Goal: Transaction & Acquisition: Purchase product/service

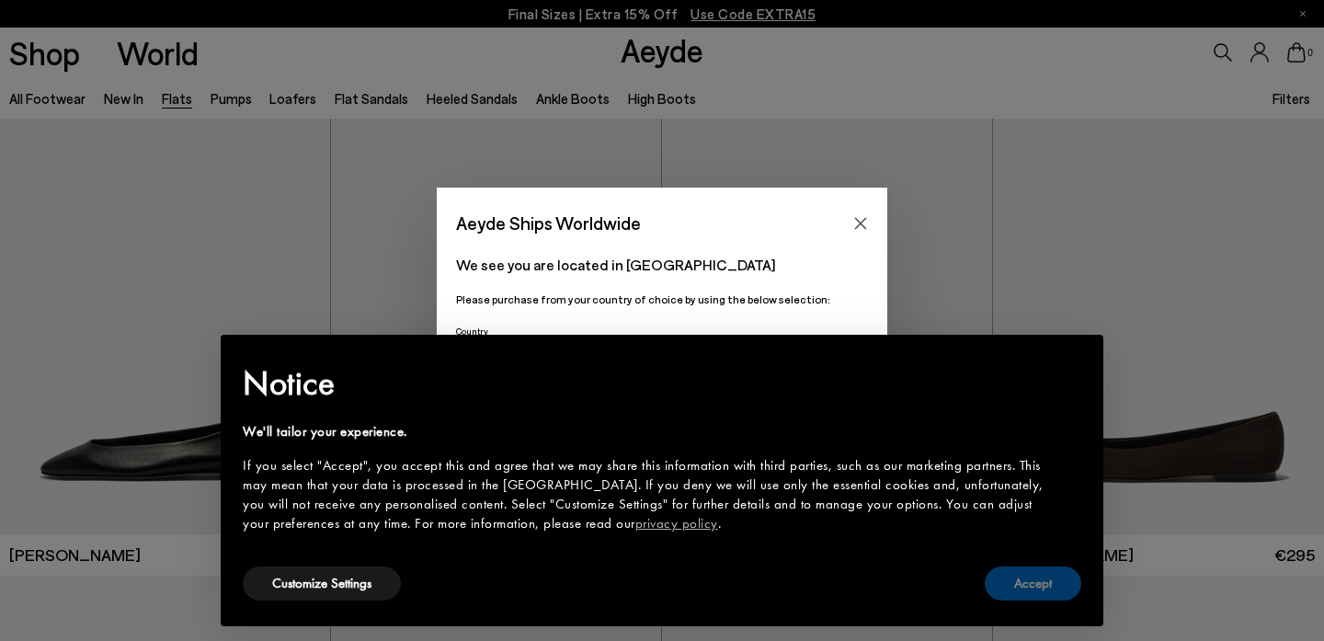
click at [1028, 593] on button "Accept" at bounding box center [1033, 583] width 97 height 34
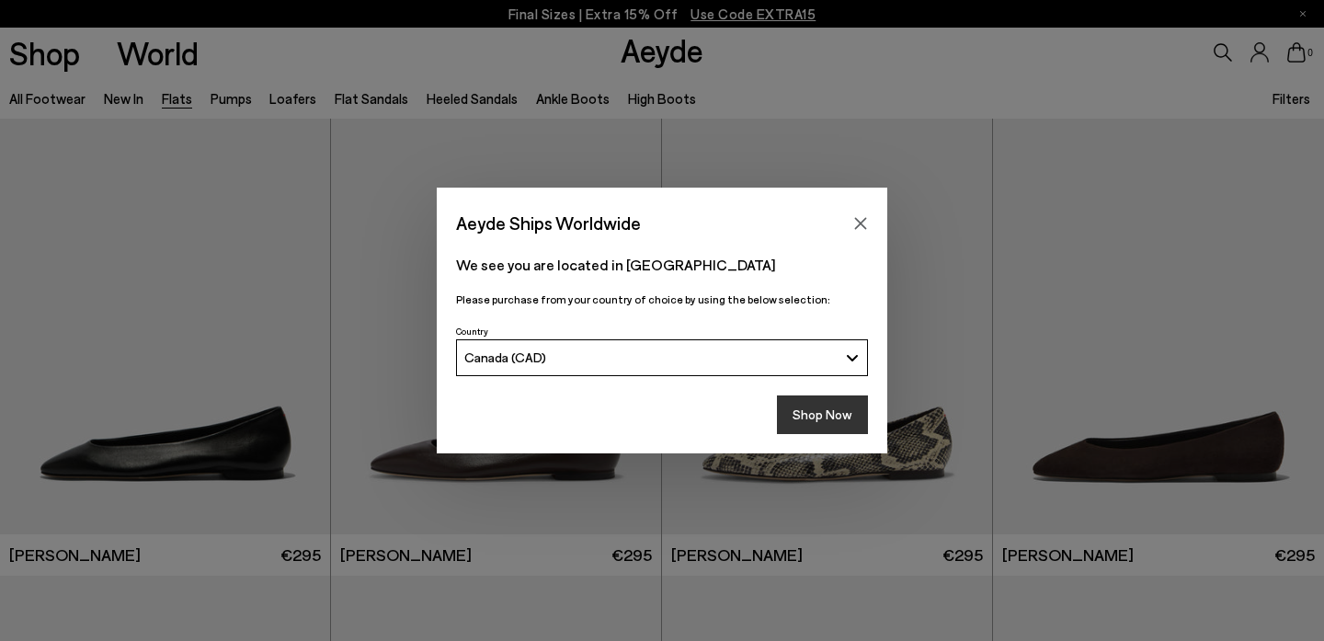
click at [805, 417] on button "Shop Now" at bounding box center [822, 414] width 91 height 39
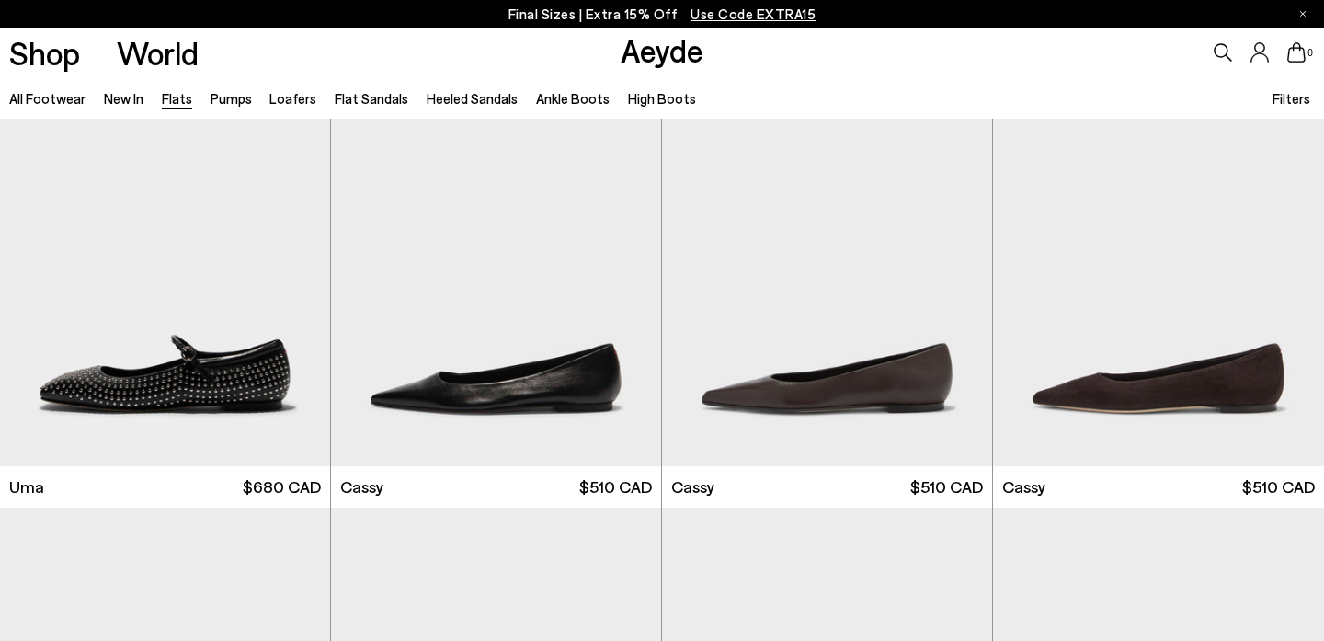
scroll to position [2367, 0]
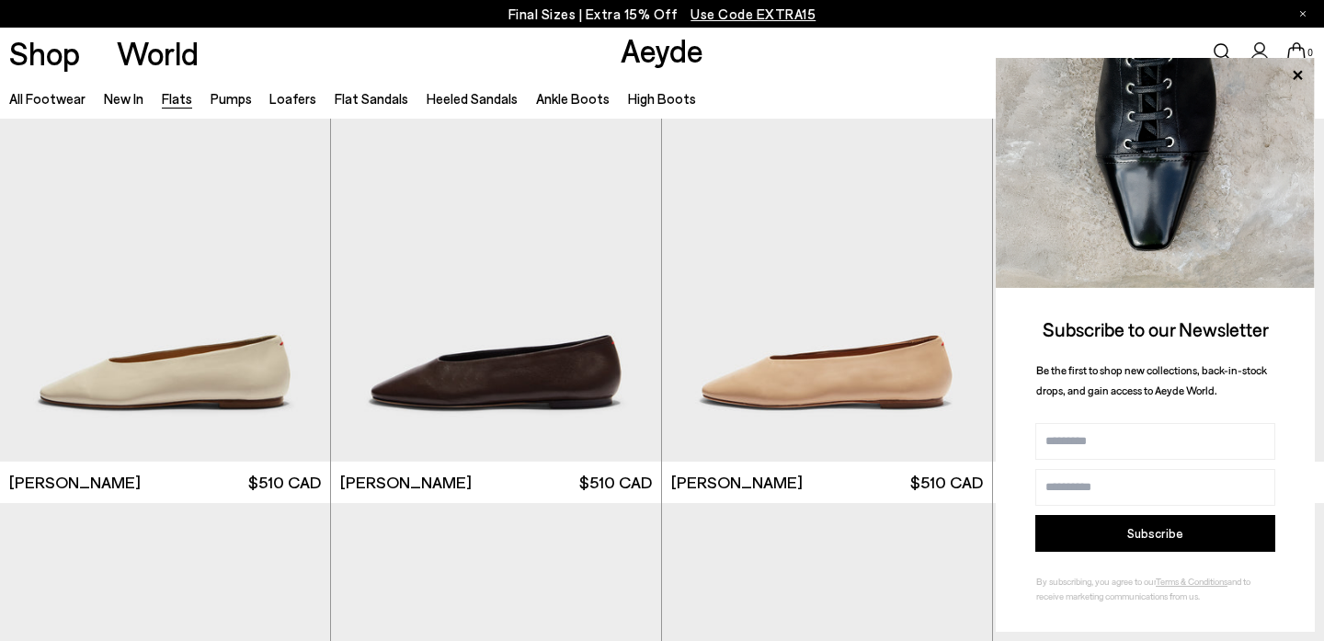
scroll to position [4144, 0]
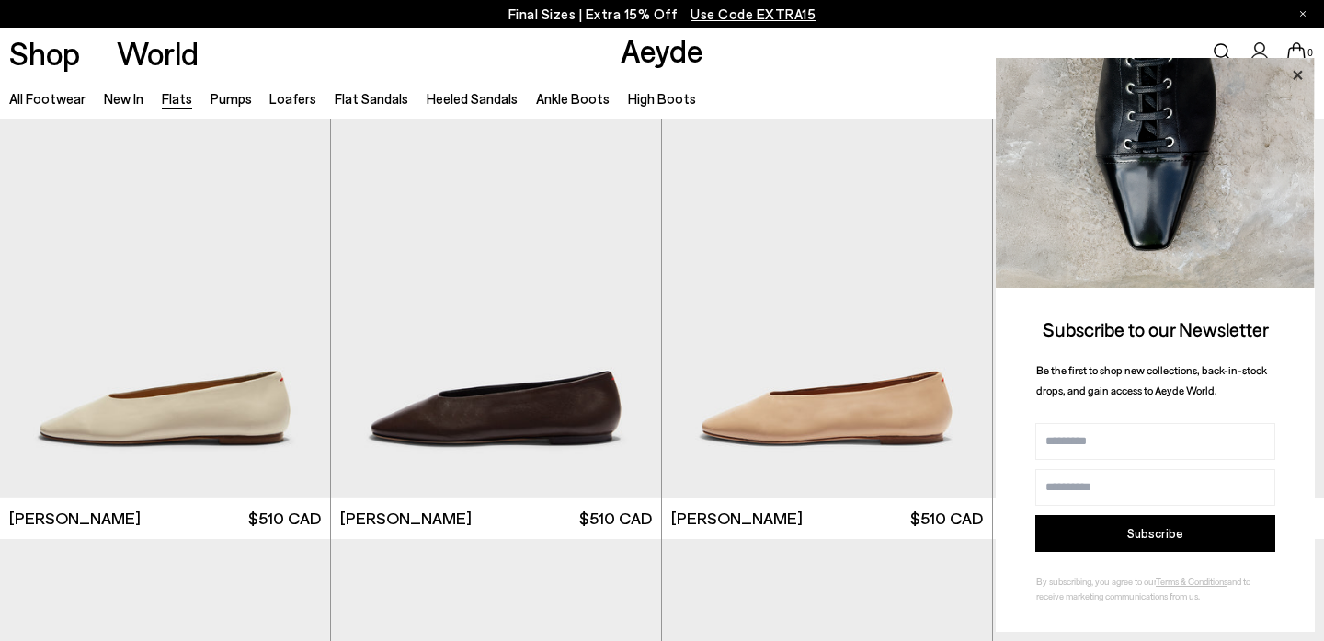
click at [1301, 77] on icon at bounding box center [1297, 74] width 9 height 9
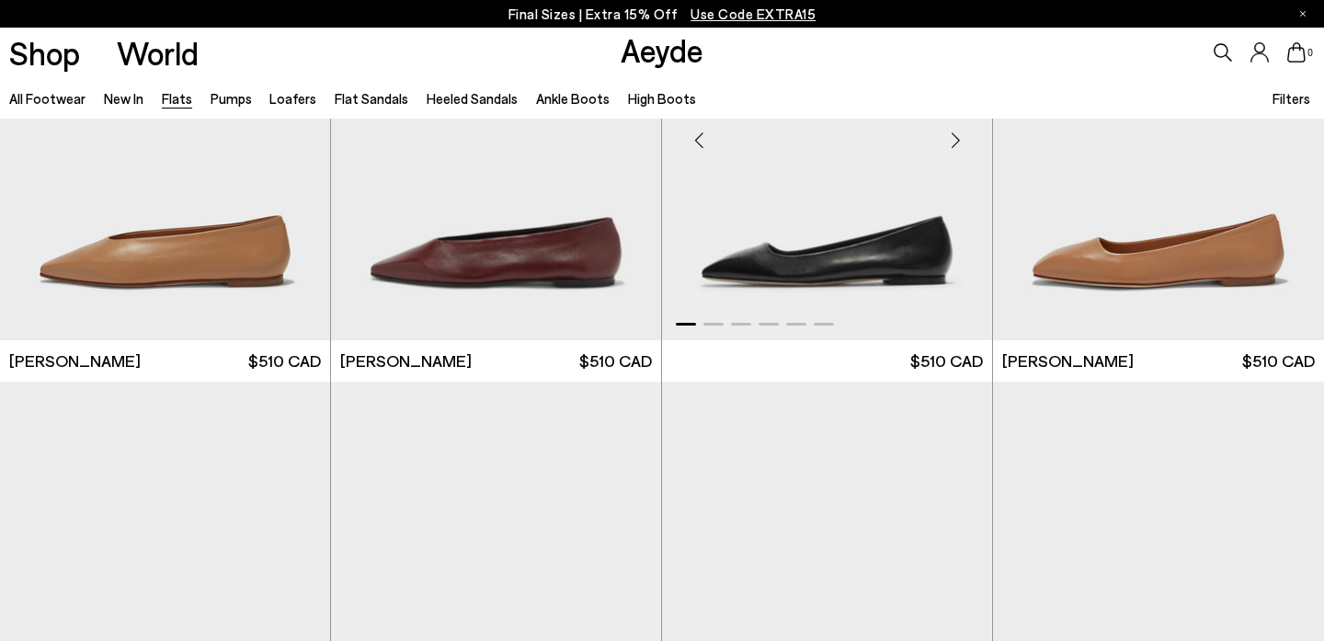
scroll to position [5967, 0]
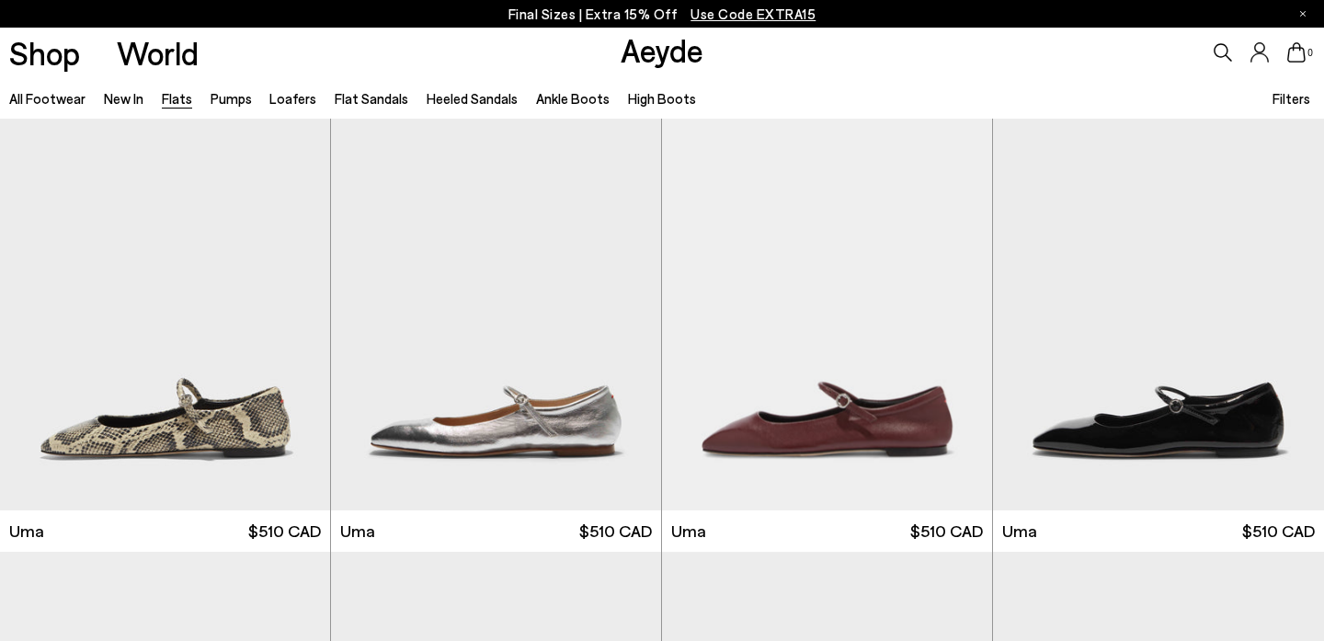
scroll to position [2414, 0]
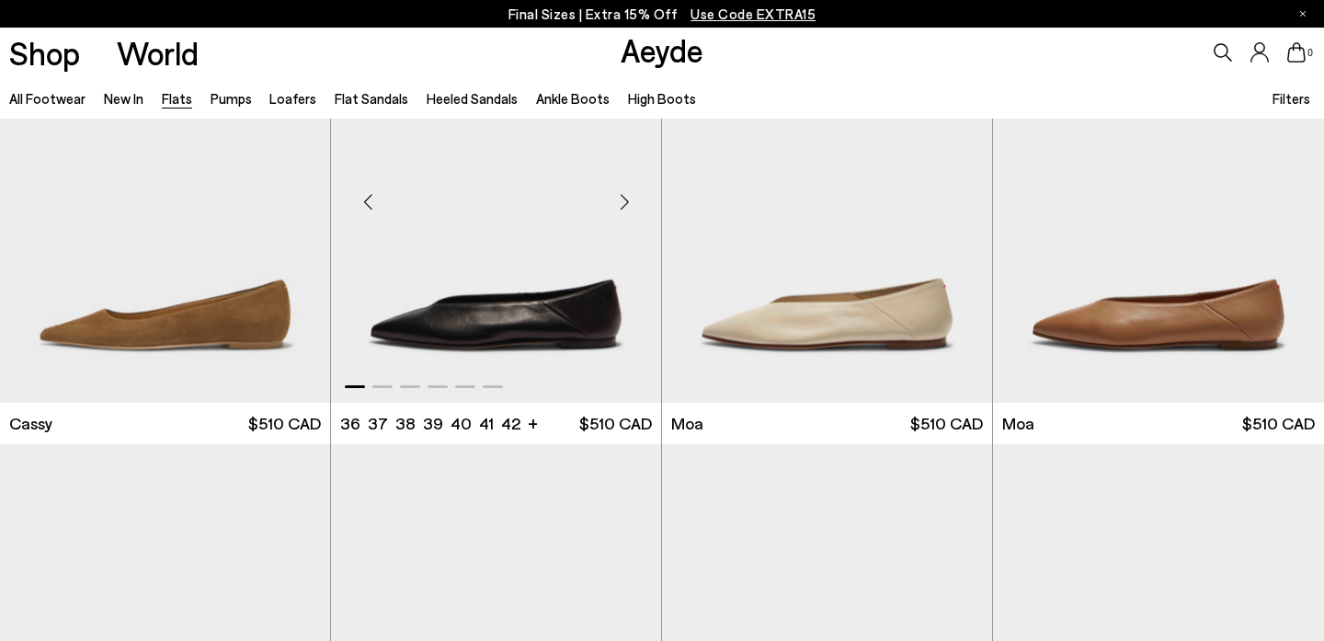
click at [526, 297] on img "1 / 6" at bounding box center [496, 194] width 330 height 415
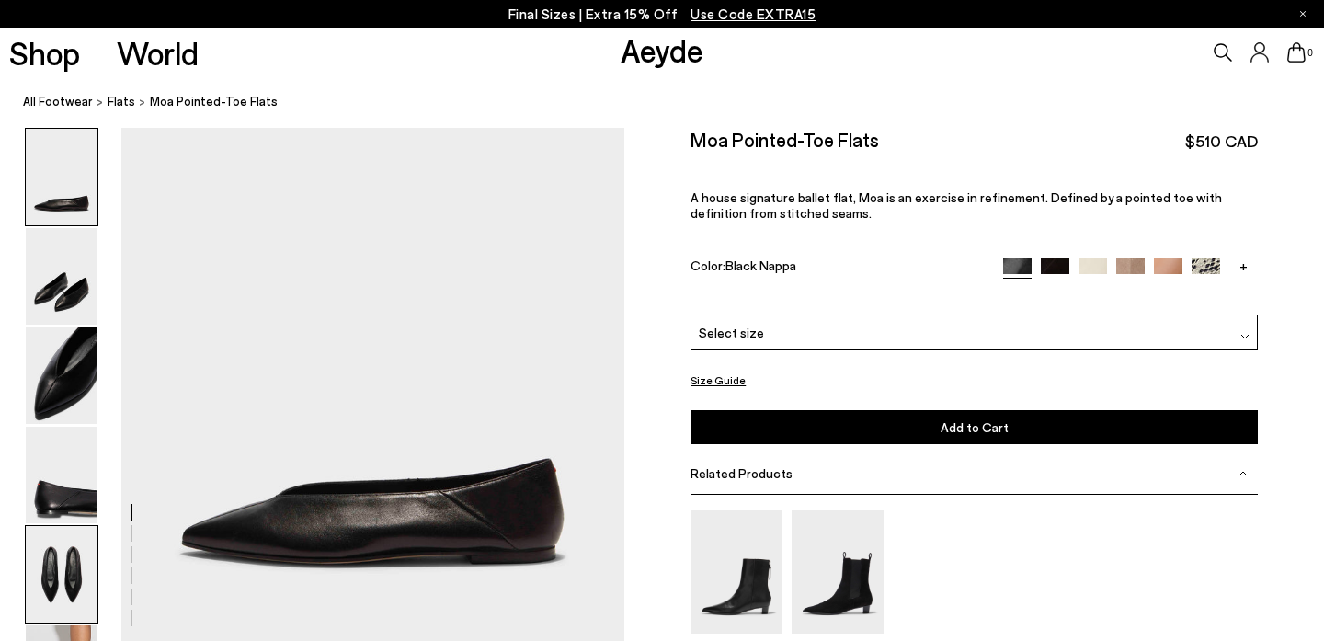
click at [51, 580] on img at bounding box center [62, 574] width 72 height 97
click at [1244, 257] on link "+" at bounding box center [1243, 265] width 29 height 17
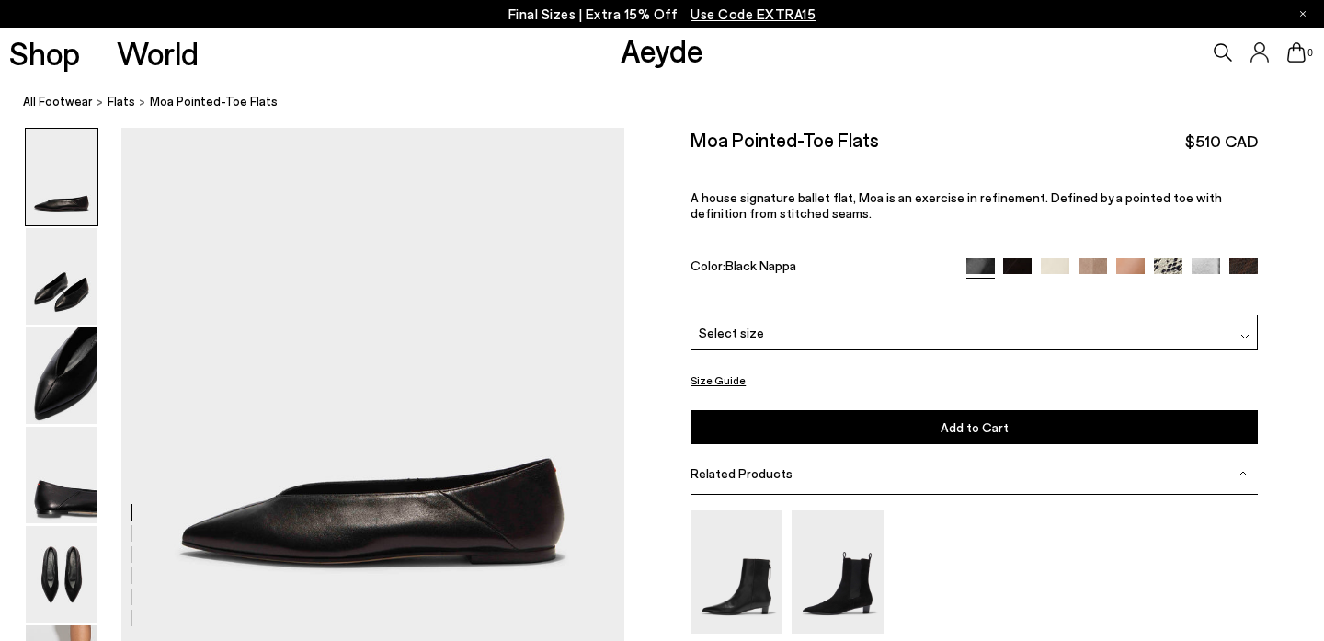
click at [1256, 257] on img at bounding box center [1243, 271] width 29 height 29
